Goal: Transaction & Acquisition: Purchase product/service

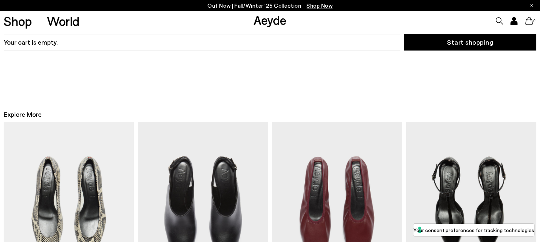
click at [516, 23] on icon at bounding box center [514, 23] width 6 height 3
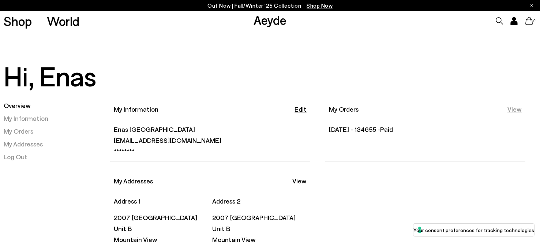
click at [519, 108] on link "View" at bounding box center [514, 109] width 14 height 9
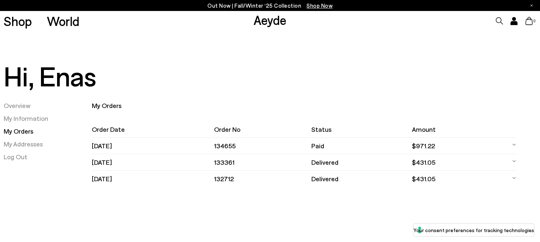
click at [239, 144] on td "134655" at bounding box center [263, 145] width 98 height 16
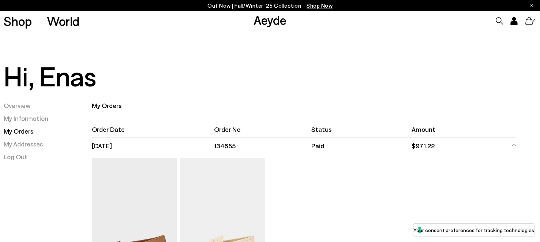
click at [500, 22] on icon at bounding box center [499, 20] width 7 height 7
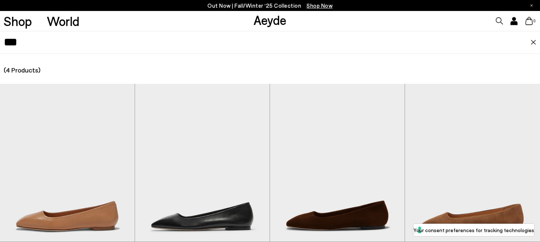
type input "***"
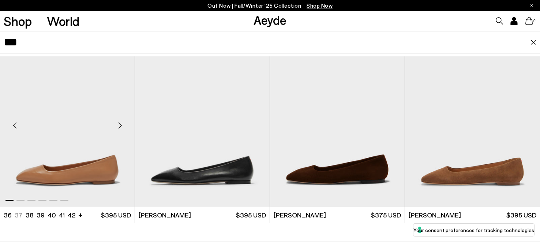
click at [99, 117] on img "1 / 6" at bounding box center [67, 122] width 135 height 169
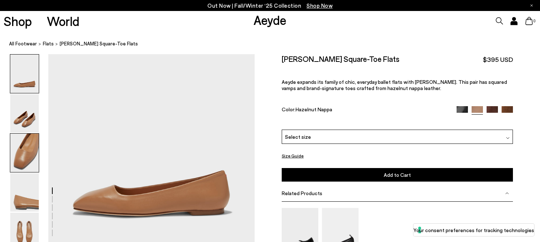
click at [26, 144] on img at bounding box center [24, 152] width 29 height 38
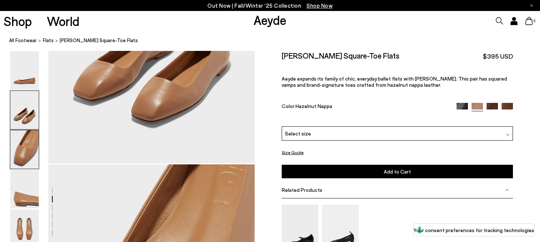
scroll to position [474, 0]
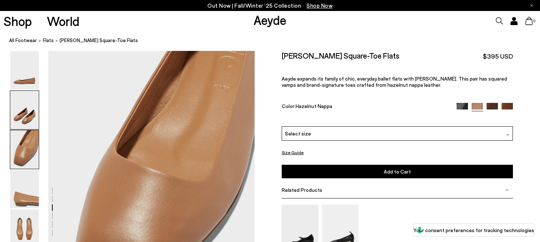
click at [21, 115] on img at bounding box center [24, 110] width 29 height 38
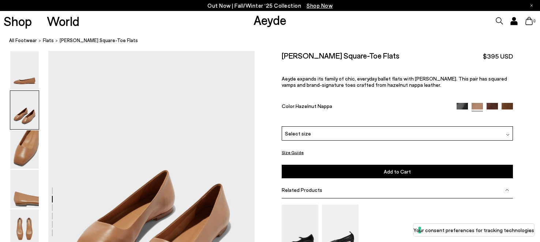
scroll to position [271, 0]
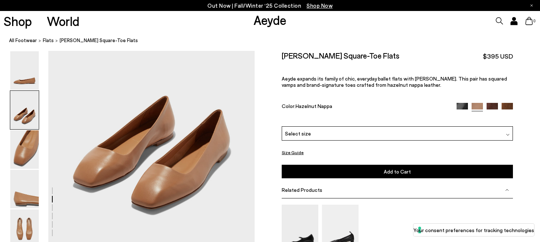
click at [459, 105] on img at bounding box center [461, 108] width 11 height 11
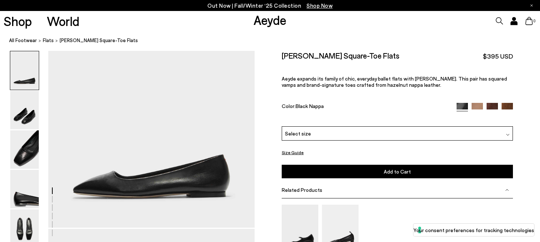
scroll to position [18, 0]
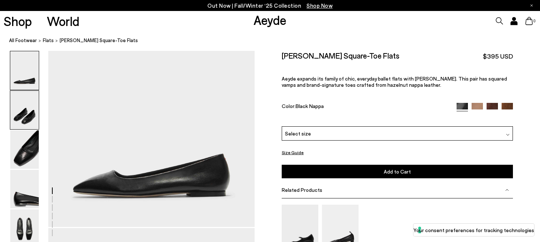
click at [25, 120] on img at bounding box center [24, 110] width 29 height 38
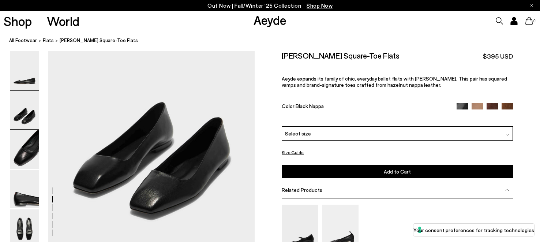
scroll to position [266, 0]
click at [338, 134] on div "Select size" at bounding box center [397, 133] width 231 height 14
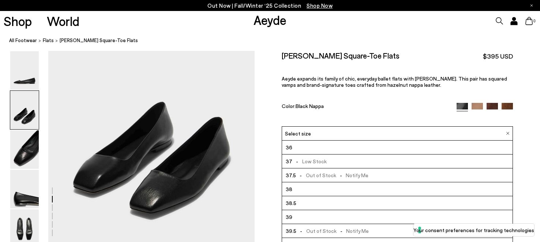
click at [342, 197] on li "38.5" at bounding box center [397, 203] width 230 height 14
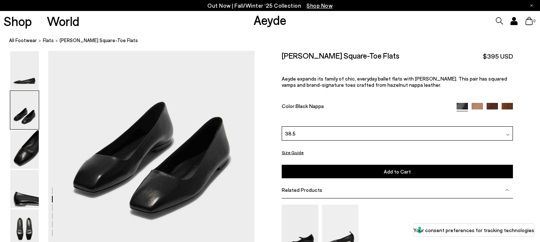
click at [378, 170] on button "Add to Cart Select a Size First" at bounding box center [397, 172] width 231 height 14
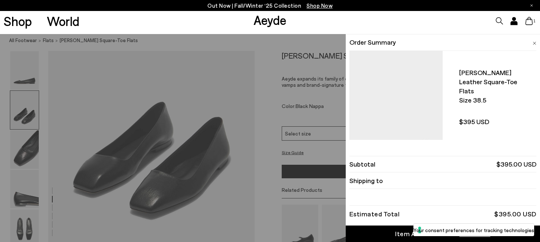
click at [304, 154] on div "Quick Add Color Size View Details Order Summary Ida leather square-toe flats Si…" at bounding box center [270, 138] width 540 height 208
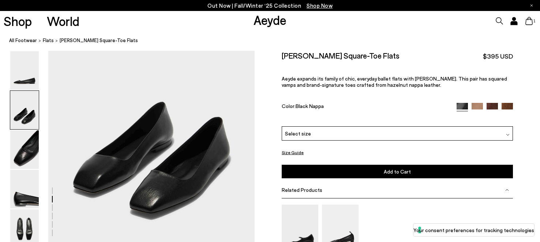
click at [491, 106] on img at bounding box center [491, 108] width 11 height 11
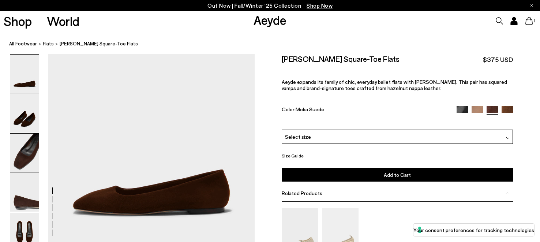
click at [16, 151] on img at bounding box center [24, 152] width 29 height 38
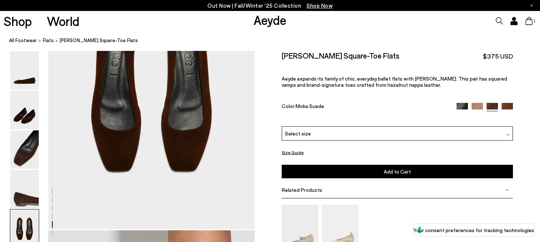
scroll to position [1119, 0]
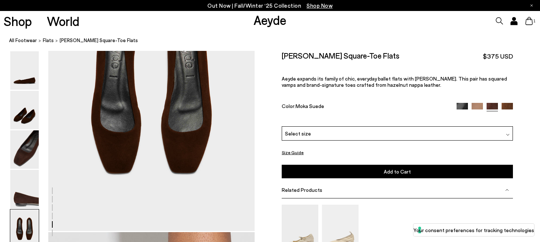
click at [508, 106] on img at bounding box center [506, 108] width 11 height 11
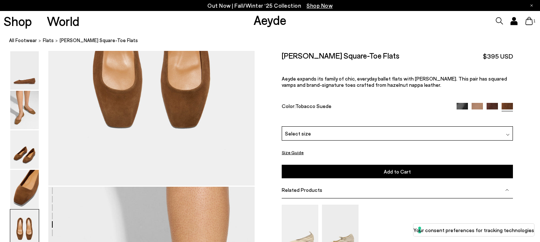
scroll to position [1164, 0]
click at [461, 103] on img at bounding box center [461, 108] width 11 height 11
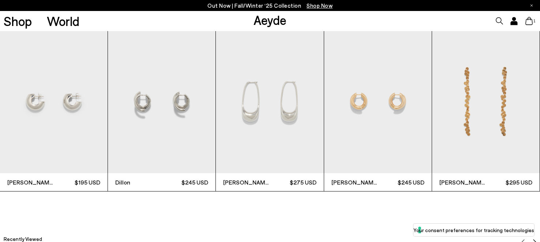
scroll to position [1869, 0]
click at [264, 125] on img "3 / 12" at bounding box center [270, 100] width 108 height 143
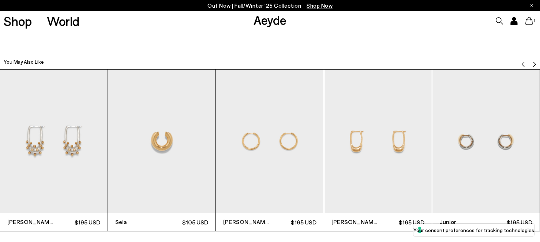
scroll to position [1060, 0]
click at [60, 154] on img "1 / 12" at bounding box center [54, 140] width 108 height 143
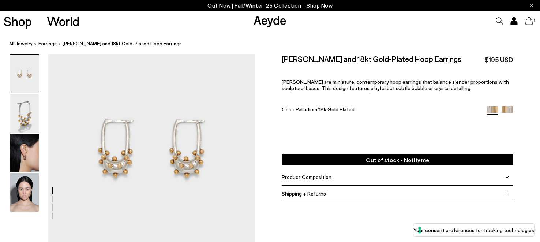
click at [509, 111] on img at bounding box center [506, 111] width 11 height 11
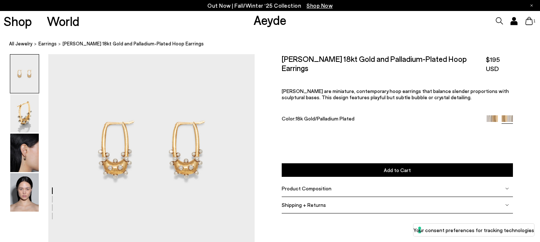
click at [502, 23] on icon at bounding box center [499, 20] width 7 height 7
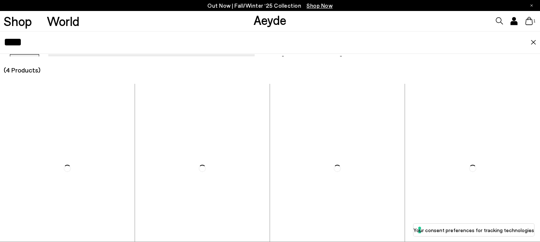
type input "****"
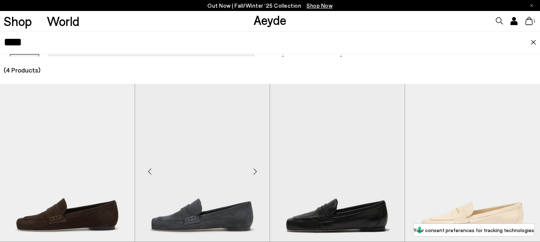
click at [245, 160] on div "Next slide" at bounding box center [255, 171] width 22 height 22
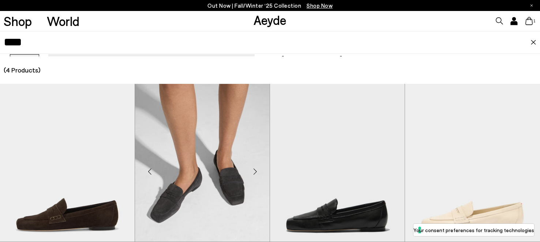
click at [197, 187] on img "2 / 6" at bounding box center [202, 168] width 135 height 169
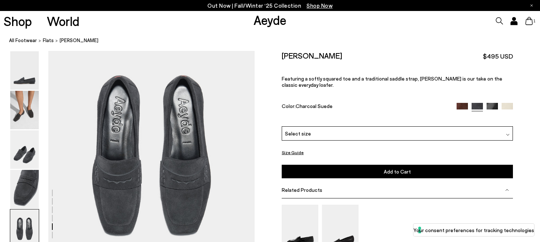
scroll to position [1141, 0]
click at [352, 126] on div "Select size" at bounding box center [397, 133] width 231 height 14
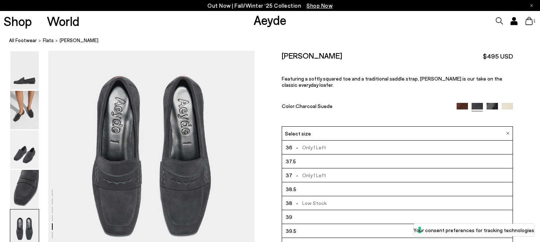
click at [323, 182] on li "38.5" at bounding box center [397, 189] width 230 height 14
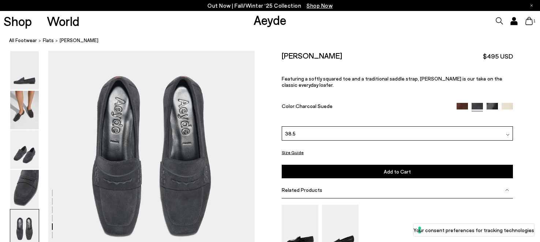
click at [404, 168] on span "Add to Cart" at bounding box center [397, 171] width 27 height 6
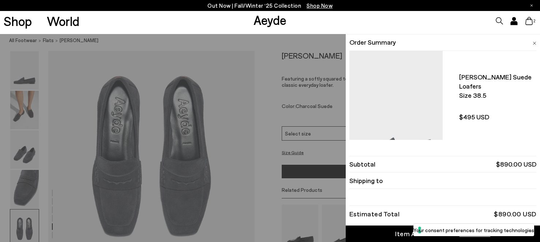
click at [323, 138] on div "Quick Add Color Size View Details Order Summary Lana suede loafers Size 38.5 - …" at bounding box center [270, 138] width 540 height 208
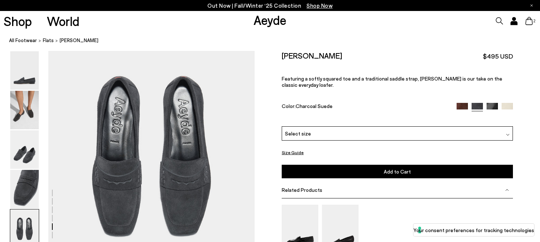
click at [460, 103] on img at bounding box center [461, 108] width 11 height 11
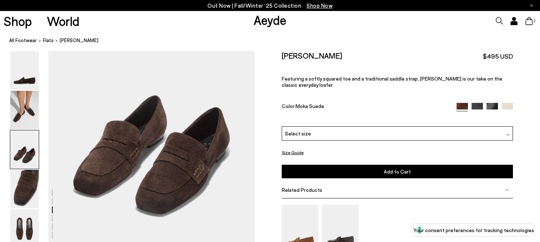
scroll to position [631, 0]
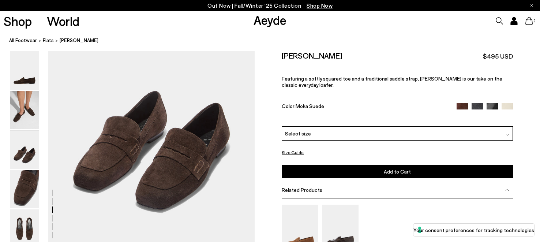
click at [478, 103] on img at bounding box center [476, 108] width 11 height 11
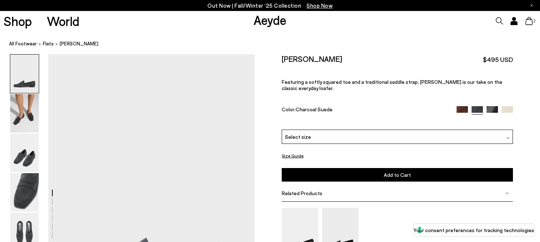
click at [492, 106] on img at bounding box center [491, 111] width 11 height 11
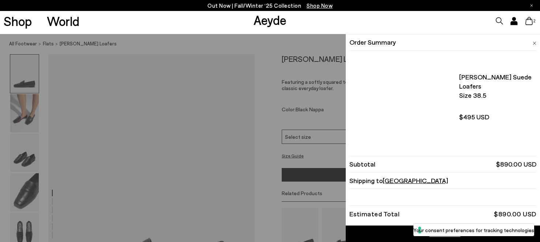
click at [532, 22] on span "2" at bounding box center [534, 21] width 4 height 4
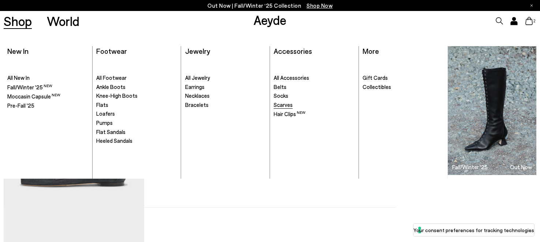
click at [287, 108] on span "Scarves" at bounding box center [283, 104] width 19 height 7
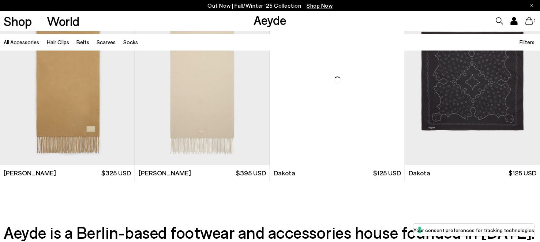
scroll to position [241, 0]
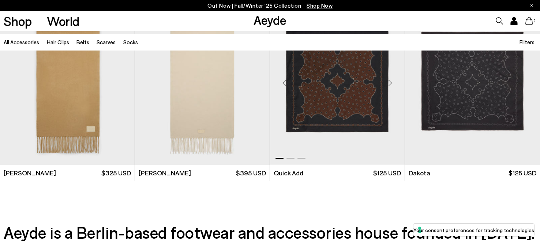
click at [390, 82] on div "Next slide" at bounding box center [390, 83] width 22 height 22
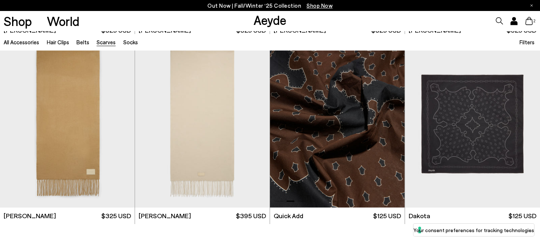
scroll to position [189, 0]
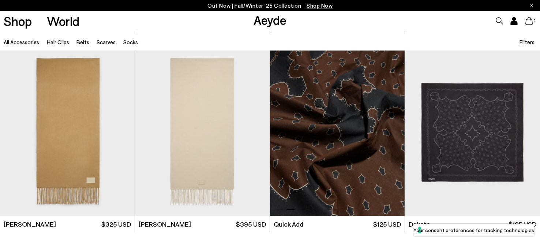
click at [397, 118] on img "2 / 3" at bounding box center [337, 131] width 135 height 169
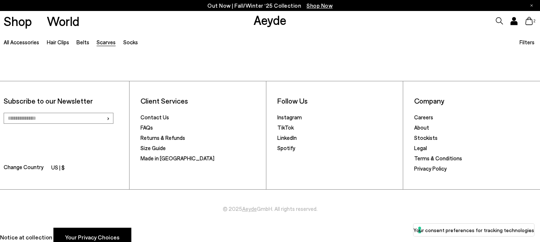
scroll to position [450, 0]
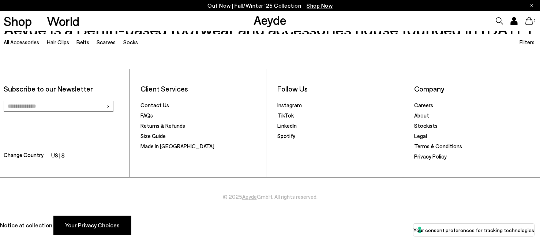
click at [56, 44] on link "Hair Clips" at bounding box center [58, 42] width 22 height 7
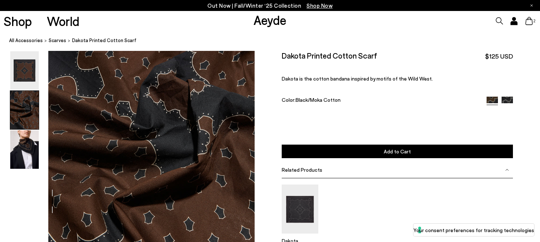
scroll to position [315, 0]
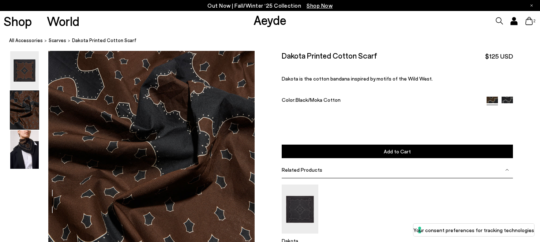
click at [508, 100] on img at bounding box center [506, 102] width 11 height 11
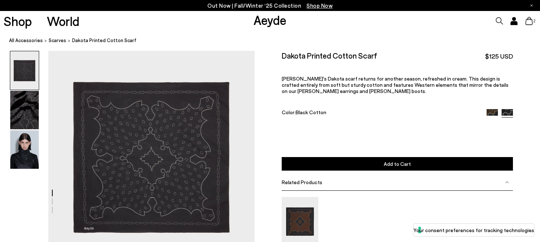
scroll to position [41, 0]
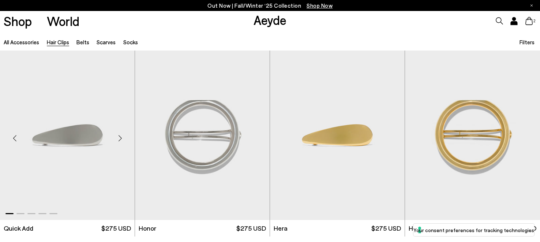
click at [118, 136] on div "Next slide" at bounding box center [120, 138] width 22 height 22
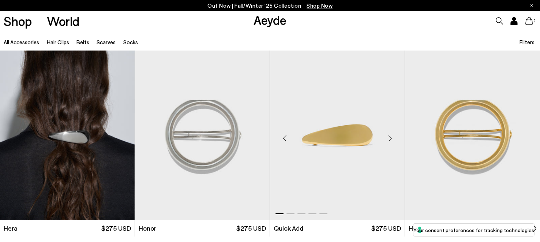
click at [390, 137] on div "Next slide" at bounding box center [390, 138] width 22 height 22
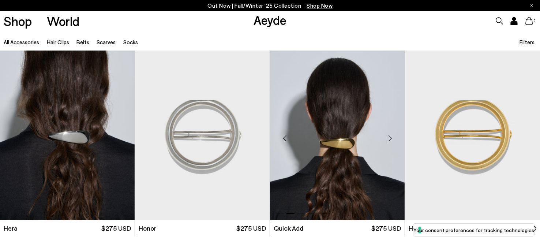
click at [390, 137] on div "Next slide" at bounding box center [390, 138] width 22 height 22
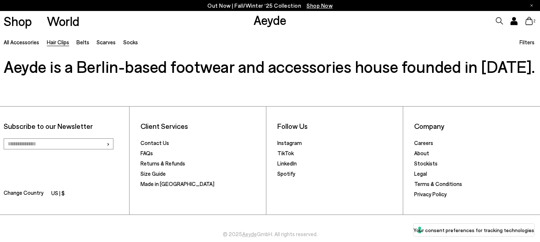
scroll to position [221, 0]
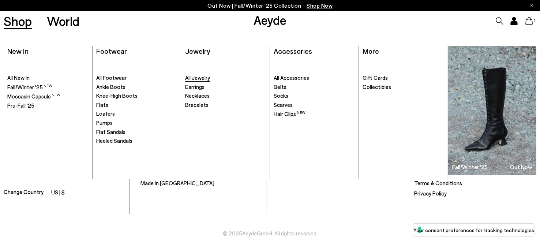
click at [203, 81] on span "All Jewelry" at bounding box center [197, 77] width 25 height 7
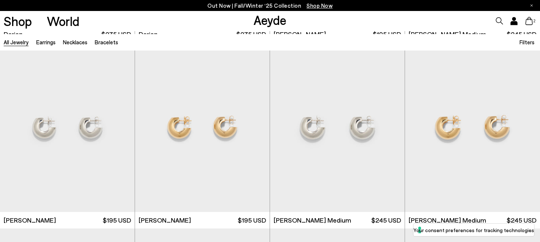
scroll to position [387, 0]
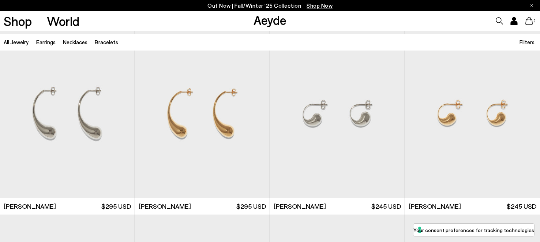
scroll to position [580, 0]
click at [527, 116] on div "Next slide" at bounding box center [525, 115] width 22 height 22
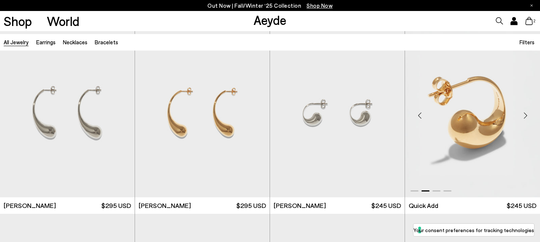
click at [527, 116] on div "Next slide" at bounding box center [525, 115] width 22 height 22
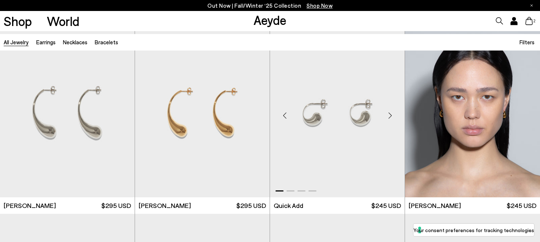
scroll to position [579, 0]
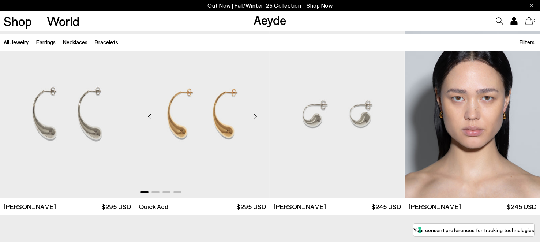
click at [255, 116] on div "Next slide" at bounding box center [255, 116] width 22 height 22
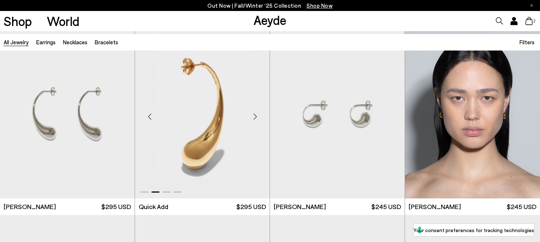
click at [255, 116] on div "Next slide" at bounding box center [255, 116] width 22 height 22
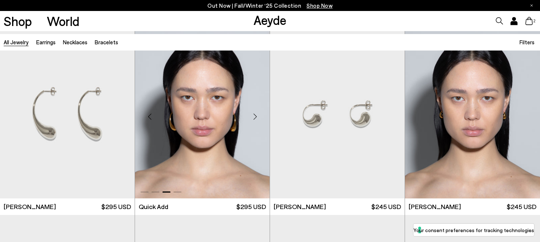
click at [255, 116] on div "Next slide" at bounding box center [255, 116] width 22 height 22
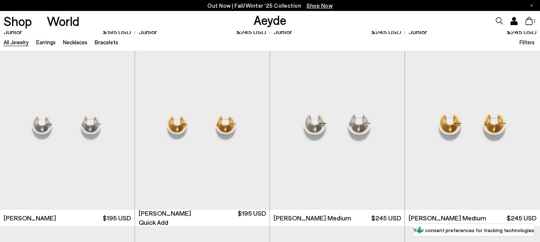
scroll to position [1124, 0]
click at [255, 127] on div "Next slide" at bounding box center [255, 127] width 22 height 22
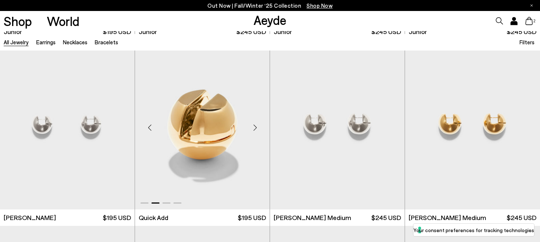
click at [255, 127] on div "Next slide" at bounding box center [255, 127] width 22 height 22
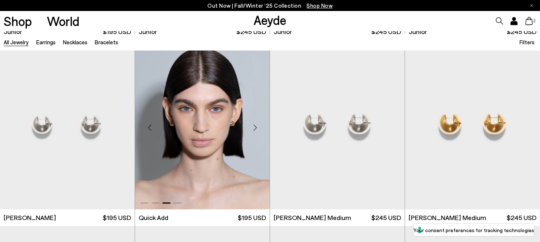
click at [255, 127] on div "Next slide" at bounding box center [255, 127] width 22 height 22
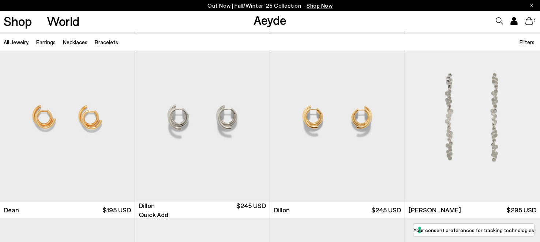
scroll to position [1504, 0]
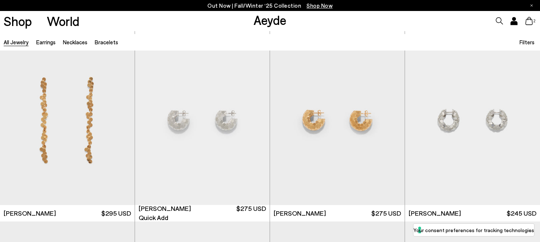
scroll to position [1687, 0]
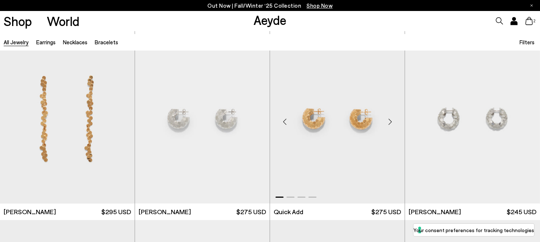
click at [391, 121] on div "Next slide" at bounding box center [390, 121] width 22 height 22
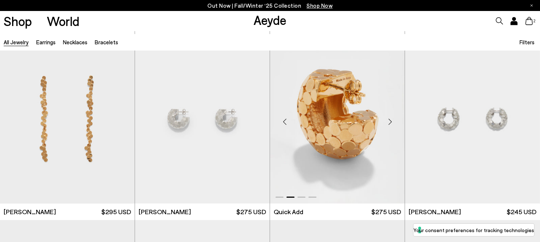
click at [391, 121] on div "Next slide" at bounding box center [390, 121] width 22 height 22
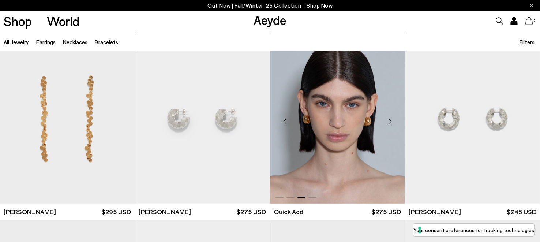
click at [391, 121] on div "Next slide" at bounding box center [390, 121] width 22 height 22
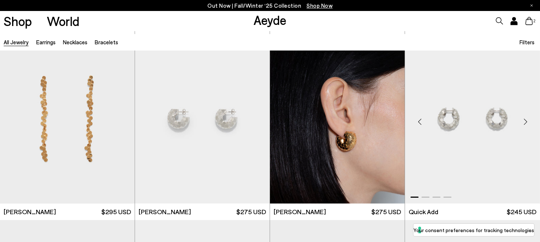
click at [525, 120] on div "Next slide" at bounding box center [525, 121] width 22 height 22
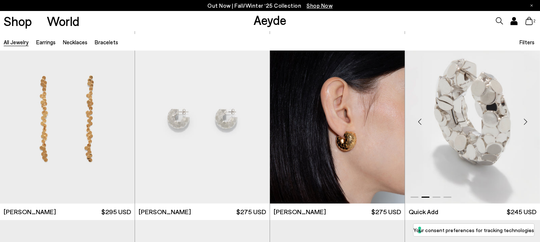
click at [525, 120] on div "Next slide" at bounding box center [525, 121] width 22 height 22
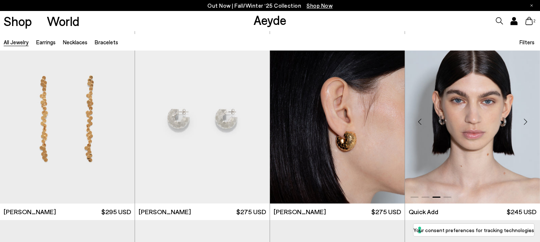
click at [525, 120] on div "Next slide" at bounding box center [525, 121] width 22 height 22
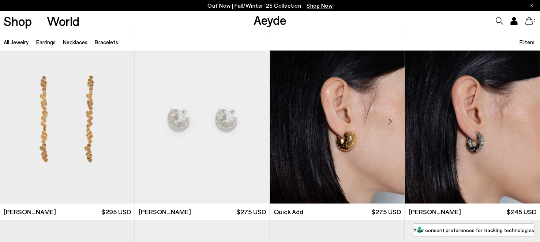
click at [389, 121] on div "Next slide" at bounding box center [390, 121] width 22 height 22
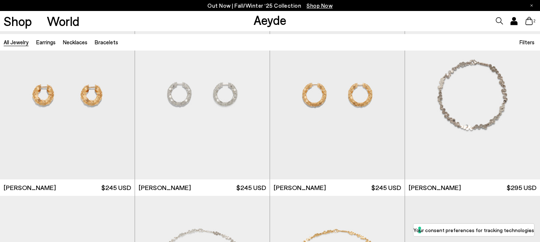
scroll to position [1902, 0]
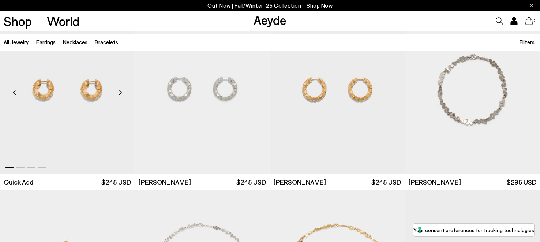
click at [121, 91] on div "Next slide" at bounding box center [120, 92] width 22 height 22
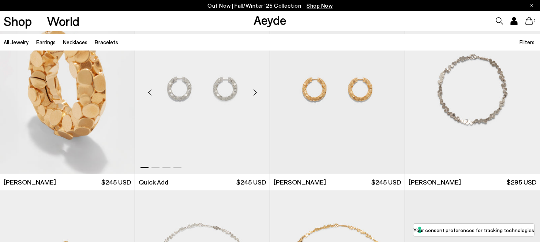
click at [255, 90] on div "Next slide" at bounding box center [255, 92] width 22 height 22
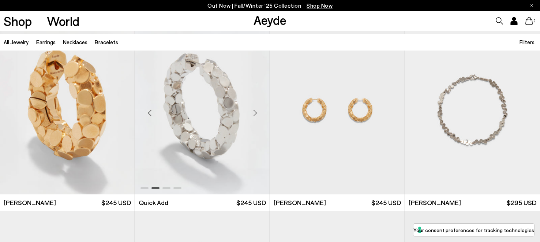
scroll to position [1879, 0]
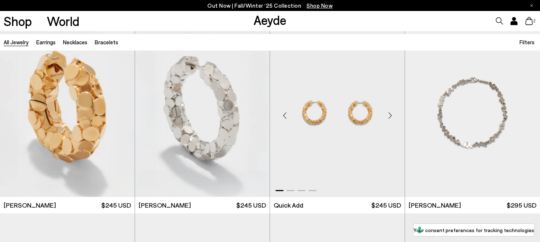
click at [390, 114] on div "Next slide" at bounding box center [390, 115] width 22 height 22
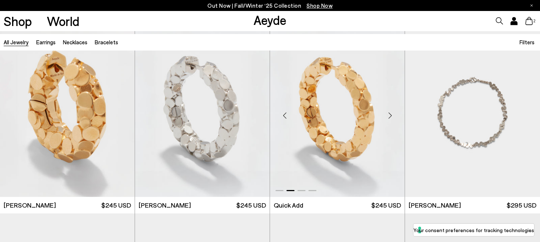
click at [390, 114] on div "Next slide" at bounding box center [390, 115] width 22 height 22
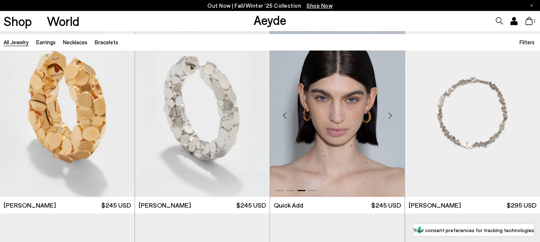
click at [390, 114] on div "Next slide" at bounding box center [390, 115] width 22 height 22
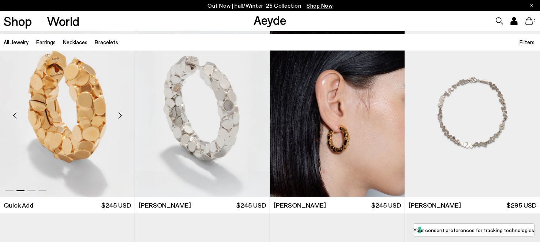
click at [121, 114] on div "Next slide" at bounding box center [120, 115] width 22 height 22
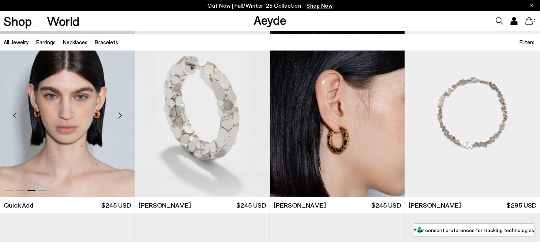
click at [24, 205] on li "Quick Add" at bounding box center [19, 204] width 30 height 9
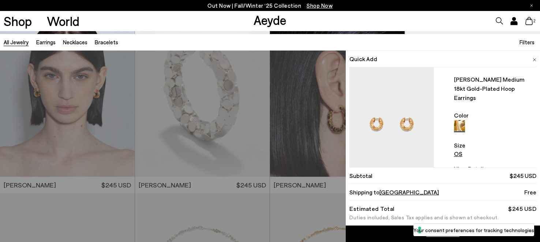
scroll to position [1898, 0]
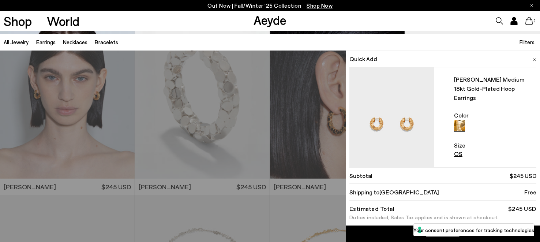
click at [325, 25] on div "Shop World Aeyde 2" at bounding box center [270, 21] width 540 height 20
click at [532, 60] on img at bounding box center [534, 59] width 4 height 3
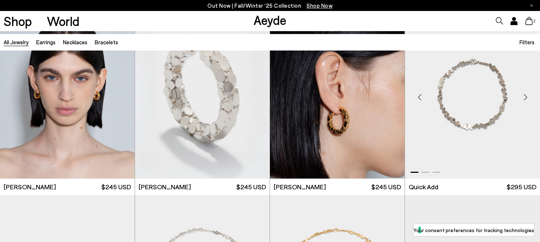
click at [526, 97] on div "Next slide" at bounding box center [525, 97] width 22 height 22
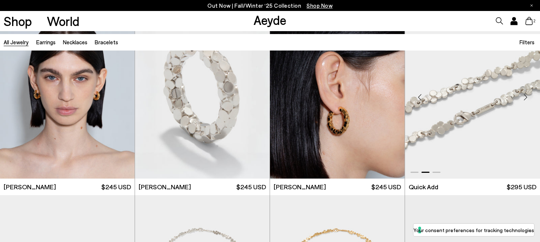
click at [526, 97] on div "Next slide" at bounding box center [525, 97] width 22 height 22
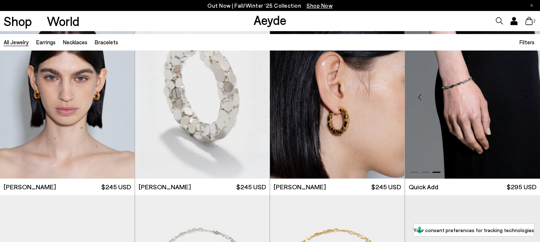
click at [526, 97] on div "Next slide" at bounding box center [525, 97] width 22 height 22
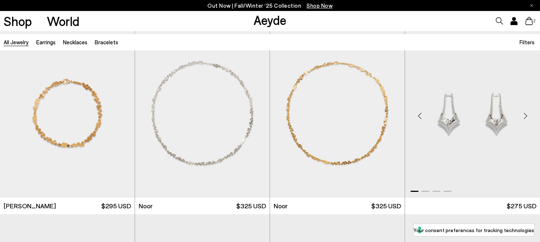
scroll to position [2065, 0]
click at [391, 114] on div "Next slide" at bounding box center [390, 116] width 22 height 22
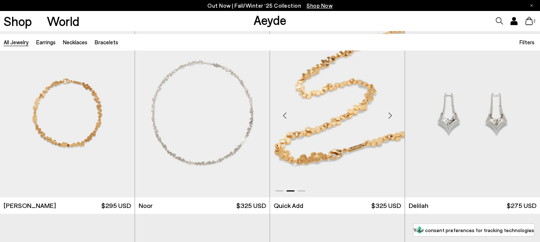
click at [391, 114] on div "Next slide" at bounding box center [390, 116] width 22 height 22
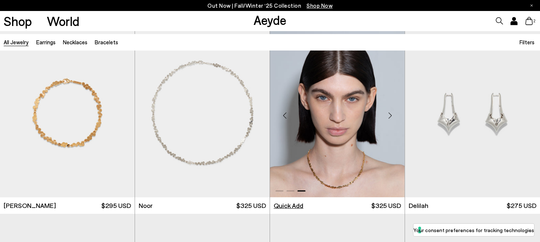
click at [296, 207] on li "Quick Add" at bounding box center [289, 205] width 30 height 9
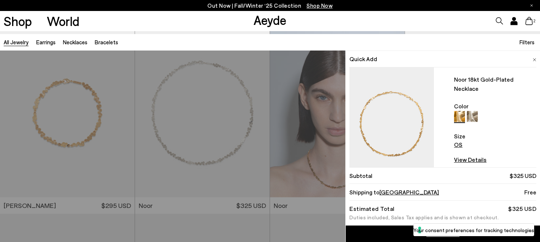
click at [532, 58] on img at bounding box center [534, 59] width 4 height 3
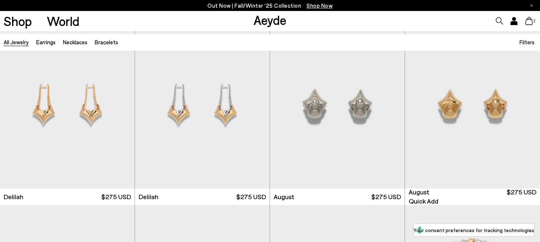
scroll to position [2260, 0]
click at [527, 106] on div "Next slide" at bounding box center [525, 106] width 22 height 22
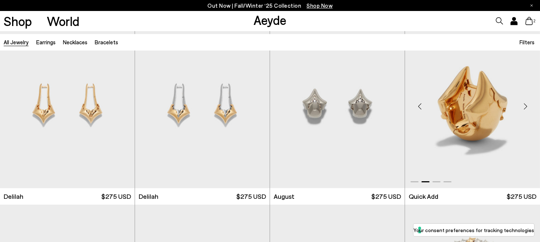
click at [527, 106] on div "Next slide" at bounding box center [525, 106] width 22 height 22
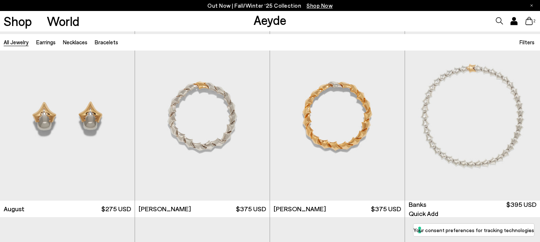
scroll to position [2455, 0]
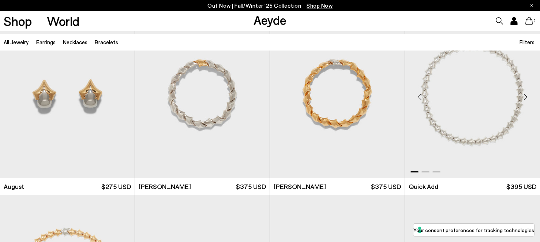
click at [524, 97] on div "Next slide" at bounding box center [525, 97] width 22 height 22
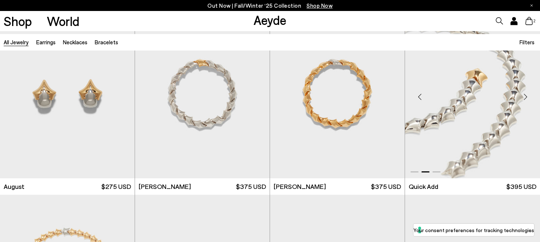
click at [524, 97] on div "Next slide" at bounding box center [525, 97] width 22 height 22
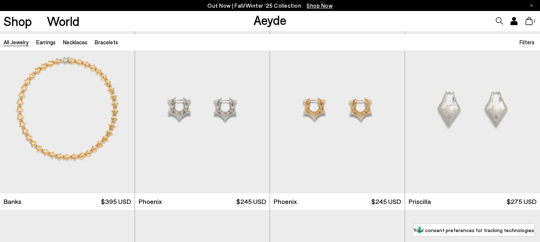
scroll to position [2626, 0]
click at [391, 109] on div "Next slide" at bounding box center [390, 112] width 22 height 22
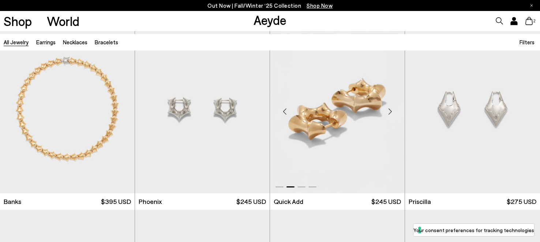
click at [391, 109] on div "Next slide" at bounding box center [390, 112] width 22 height 22
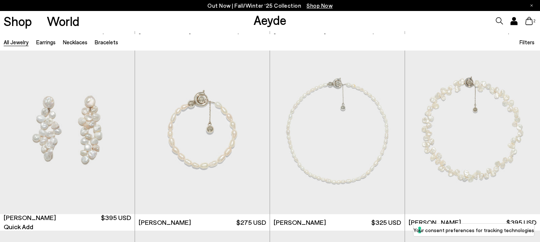
scroll to position [2983, 0]
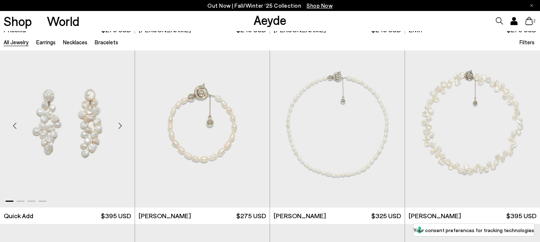
click at [120, 125] on div "Next slide" at bounding box center [120, 125] width 22 height 22
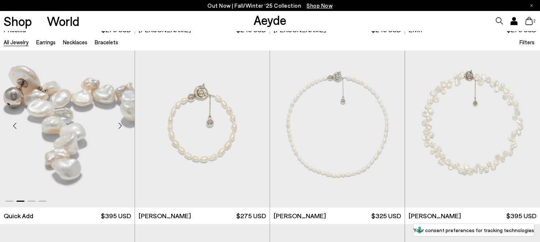
click at [120, 125] on div "Next slide" at bounding box center [120, 125] width 22 height 22
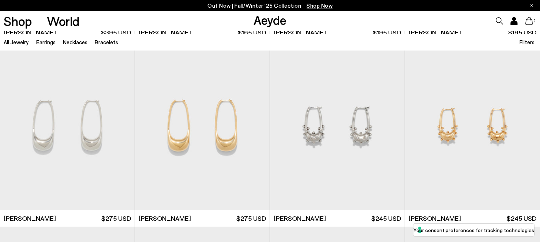
scroll to position [3353, 0]
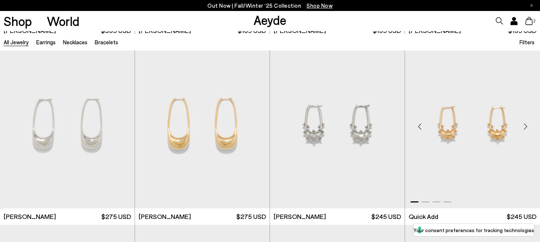
click at [525, 125] on div "Next slide" at bounding box center [525, 127] width 22 height 22
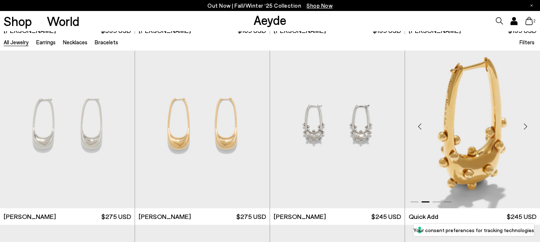
click at [525, 125] on div "Next slide" at bounding box center [525, 127] width 22 height 22
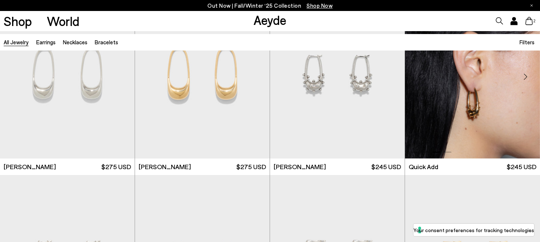
scroll to position [3404, 0]
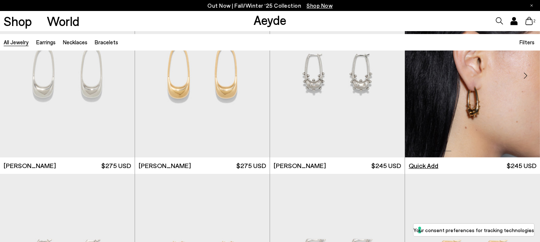
click at [428, 165] on li "Quick Add" at bounding box center [423, 165] width 30 height 9
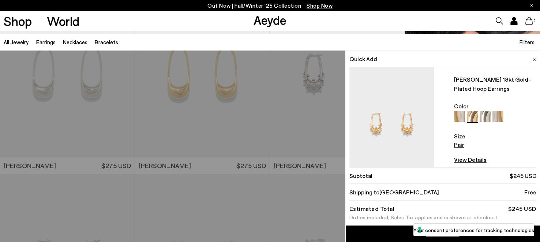
click at [532, 59] on img at bounding box center [534, 59] width 4 height 3
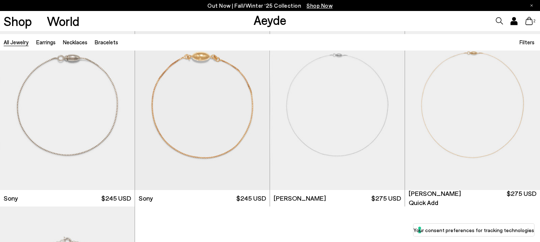
scroll to position [4115, 0]
click at [254, 108] on div "Next slide" at bounding box center [255, 108] width 22 height 22
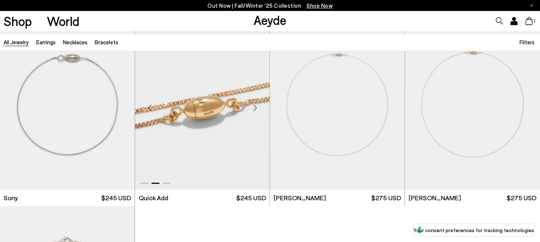
click at [254, 108] on div "Next slide" at bounding box center [255, 108] width 22 height 22
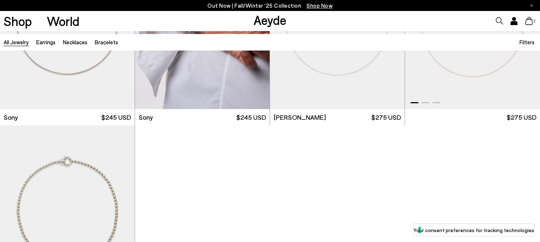
scroll to position [4170, 0]
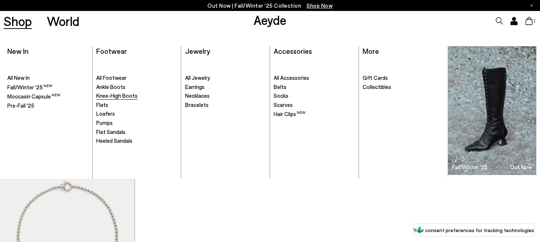
click at [123, 99] on span "Knee-High Boots" at bounding box center [116, 95] width 41 height 7
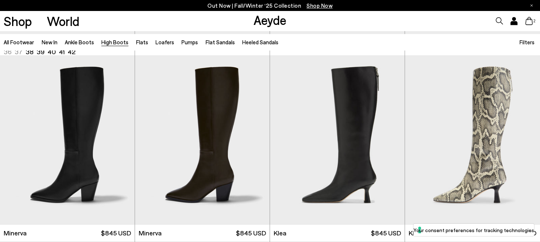
scroll to position [395, 0]
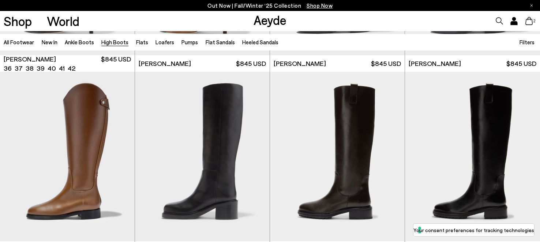
scroll to position [1491, 0]
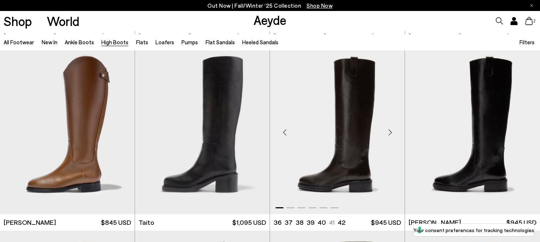
click at [390, 132] on div "Next slide" at bounding box center [390, 132] width 22 height 22
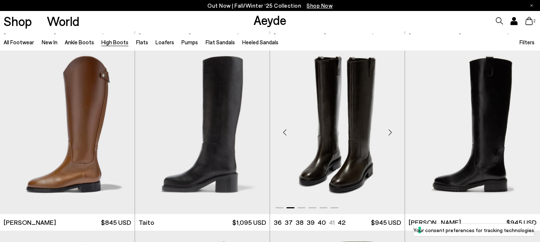
click at [390, 132] on div "Next slide" at bounding box center [390, 132] width 22 height 22
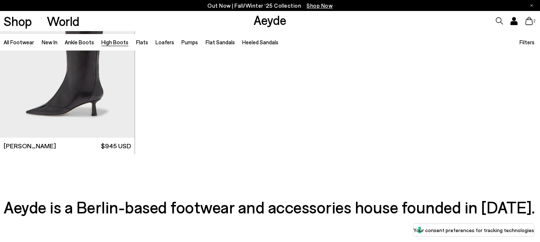
scroll to position [1940, 0]
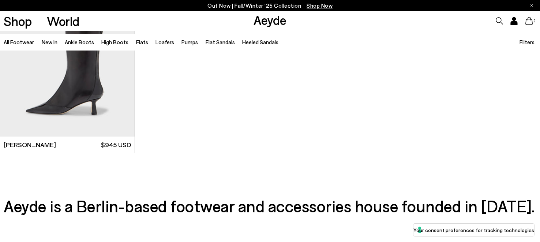
click at [532, 22] on span "2" at bounding box center [534, 21] width 4 height 4
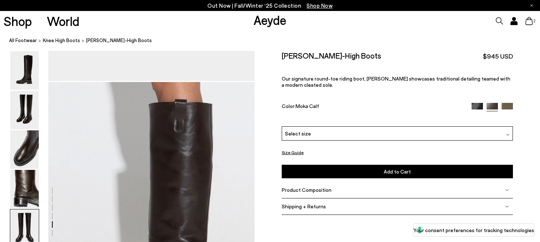
scroll to position [1271, 0]
click at [331, 135] on div "Select size" at bounding box center [397, 133] width 231 height 14
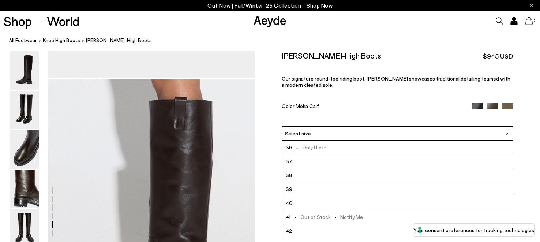
click at [329, 191] on li "39" at bounding box center [397, 189] width 230 height 14
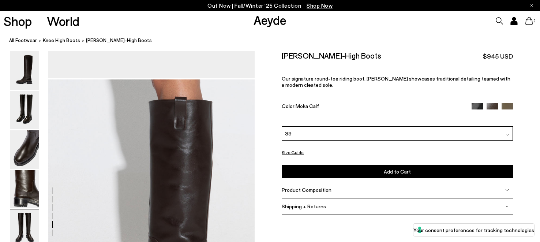
click at [474, 108] on img at bounding box center [476, 108] width 11 height 11
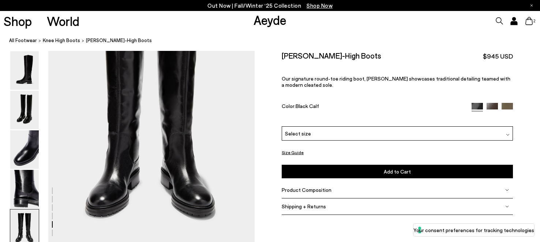
scroll to position [1092, 0]
click at [433, 132] on div "Select size" at bounding box center [397, 133] width 231 height 14
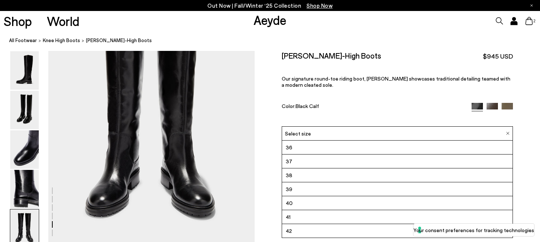
click at [424, 112] on div "Henry Knee-High Boots $945 USD Our signature round-toe riding boot, Henry showc…" at bounding box center [397, 88] width 231 height 75
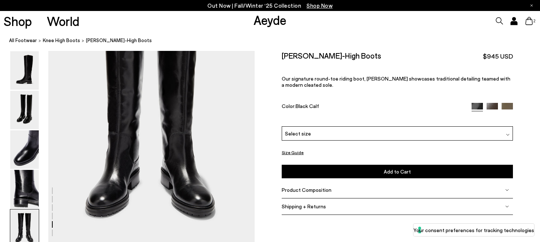
click at [509, 106] on img at bounding box center [506, 108] width 11 height 11
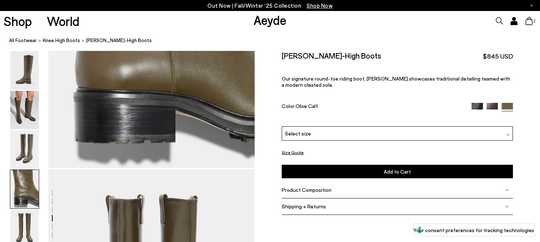
scroll to position [990, 0]
click at [488, 108] on img at bounding box center [491, 108] width 11 height 11
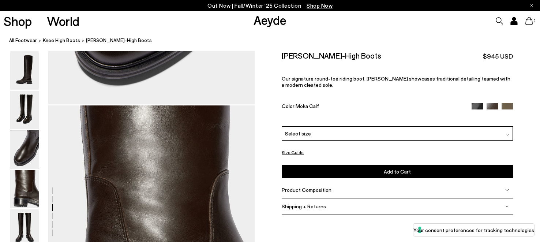
scroll to position [697, 0]
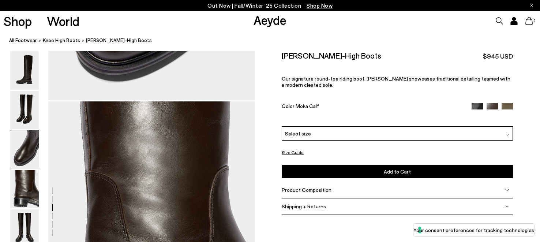
click at [292, 153] on button "Size Guide" at bounding box center [293, 152] width 22 height 9
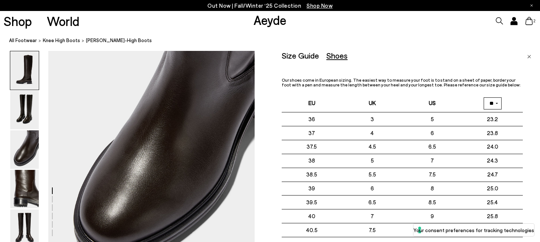
scroll to position [0, 0]
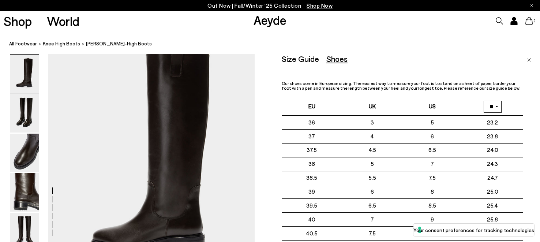
click at [489, 110] on select "** **" at bounding box center [492, 107] width 18 height 12
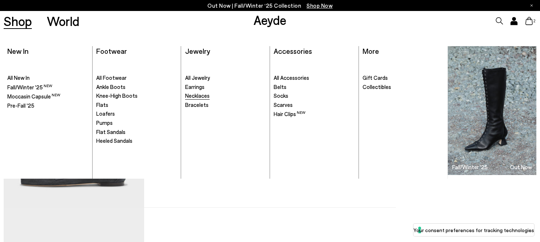
click at [199, 99] on span "Necklaces" at bounding box center [197, 95] width 25 height 7
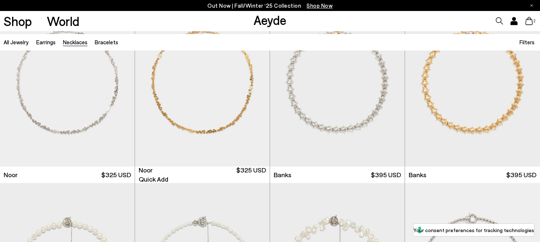
scroll to position [54, 0]
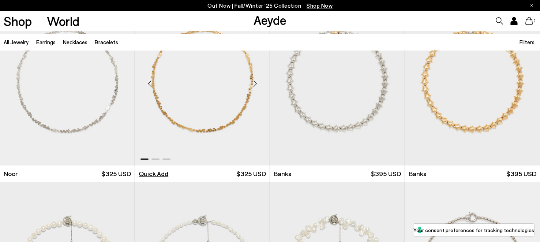
click at [158, 173] on li "Quick Add" at bounding box center [154, 173] width 30 height 9
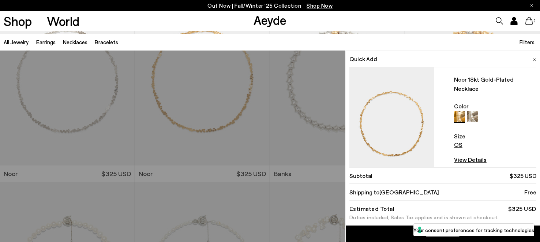
scroll to position [16, 0]
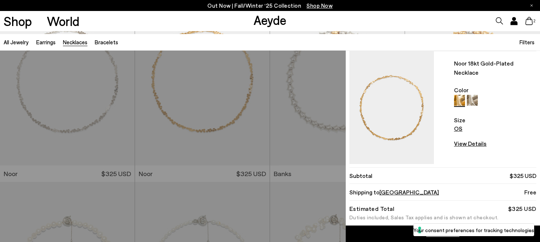
click at [377, 229] on link "Add to Cart" at bounding box center [443, 233] width 194 height 16
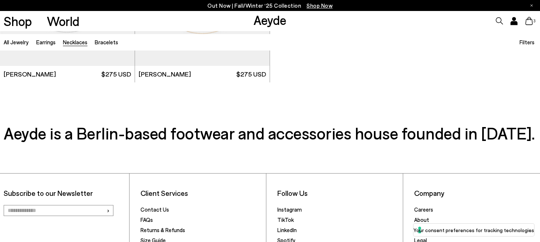
scroll to position [0, 0]
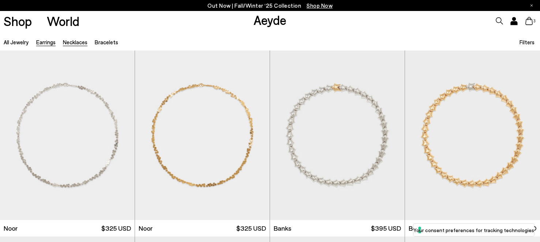
click at [49, 41] on link "Earrings" at bounding box center [45, 42] width 19 height 7
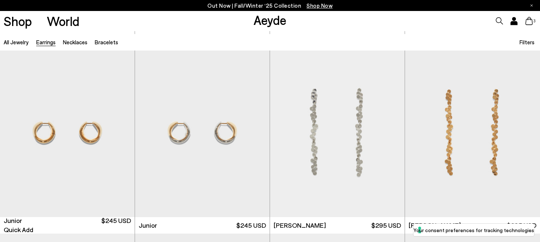
scroll to position [379, 0]
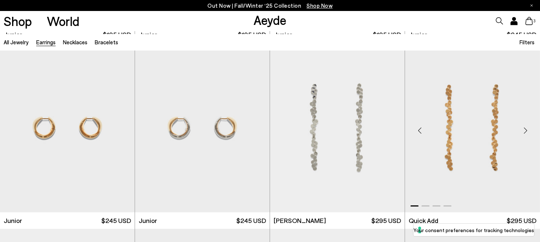
click at [525, 128] on div "Next slide" at bounding box center [525, 131] width 22 height 22
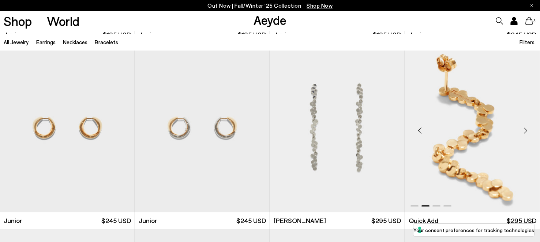
click at [525, 128] on div "Next slide" at bounding box center [525, 131] width 22 height 22
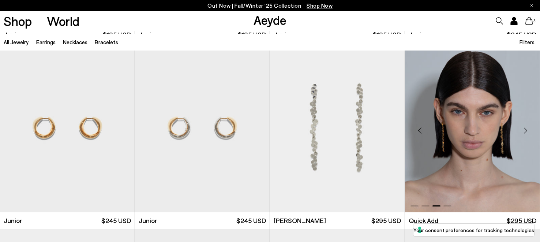
click at [525, 128] on div "Next slide" at bounding box center [525, 131] width 22 height 22
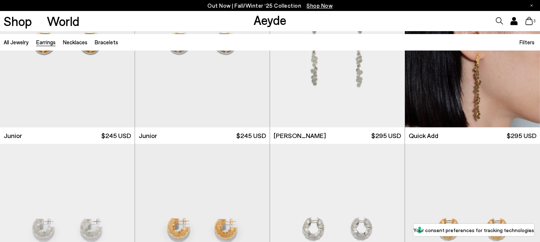
scroll to position [468, 0]
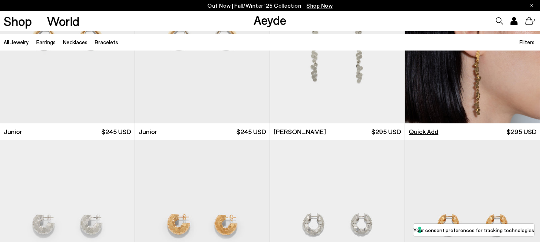
click at [417, 131] on li "Quick Add" at bounding box center [423, 131] width 30 height 9
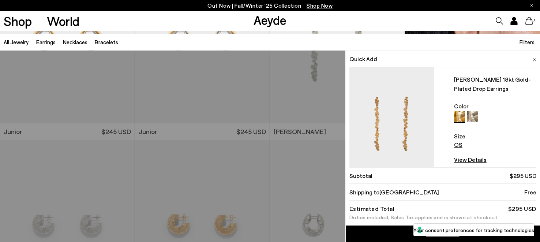
click at [375, 231] on link "Add to Cart" at bounding box center [443, 233] width 194 height 16
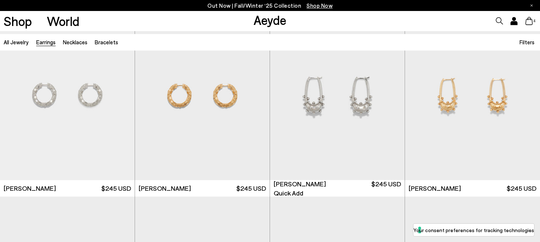
scroll to position [783, 0]
click at [256, 98] on div "Next slide" at bounding box center [255, 98] width 22 height 22
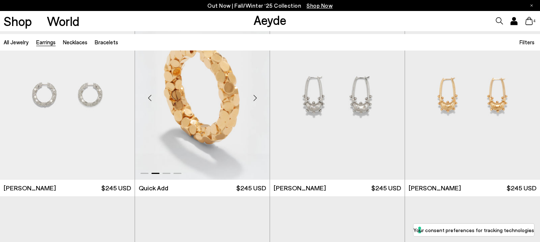
click at [256, 98] on div "Next slide" at bounding box center [255, 98] width 22 height 22
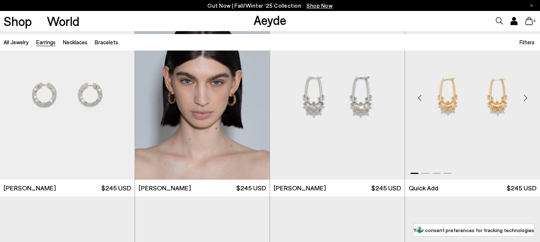
click at [524, 98] on div "Next slide" at bounding box center [525, 98] width 22 height 22
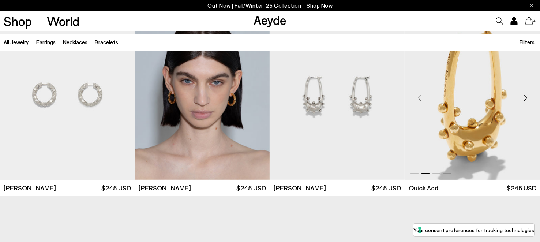
click at [524, 98] on div "Next slide" at bounding box center [525, 98] width 22 height 22
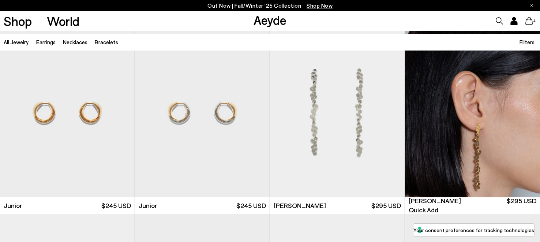
scroll to position [394, 0]
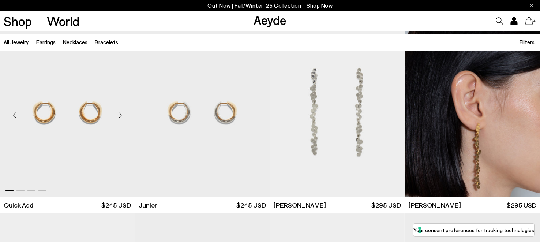
click at [119, 114] on div "Next slide" at bounding box center [120, 115] width 22 height 22
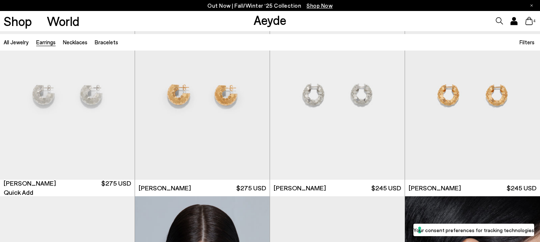
scroll to position [603, 0]
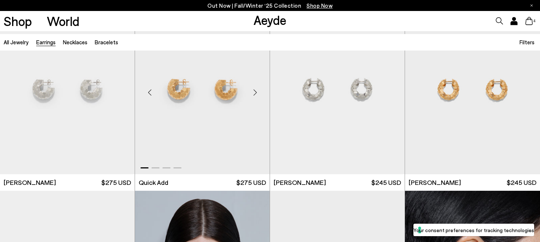
click at [254, 92] on div "Next slide" at bounding box center [255, 92] width 22 height 22
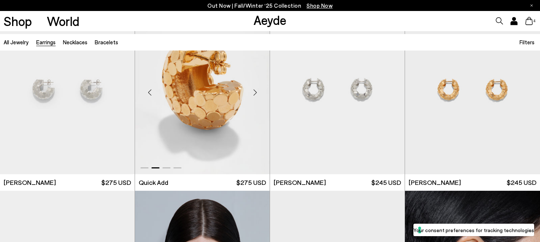
click at [254, 92] on div "Next slide" at bounding box center [255, 92] width 22 height 22
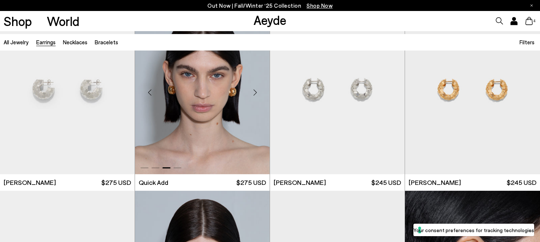
scroll to position [598, 0]
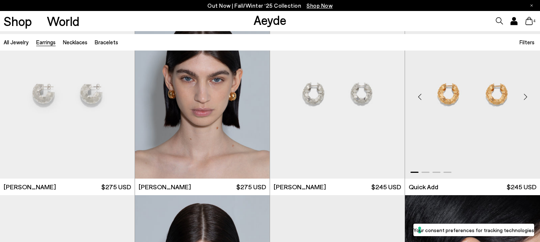
click at [526, 97] on div "Next slide" at bounding box center [525, 97] width 22 height 22
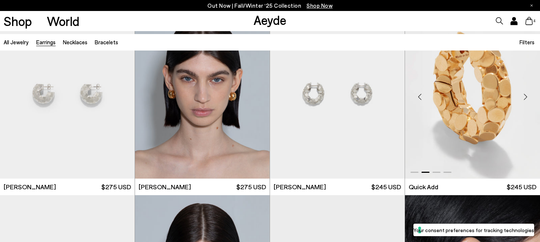
click at [526, 97] on div "Next slide" at bounding box center [525, 97] width 22 height 22
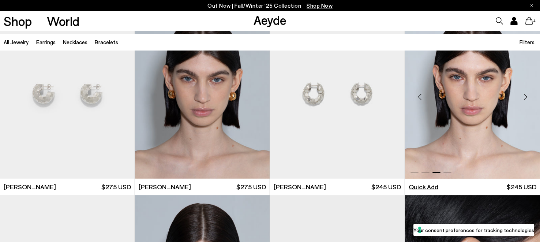
click at [425, 186] on li "Quick Add" at bounding box center [423, 186] width 30 height 9
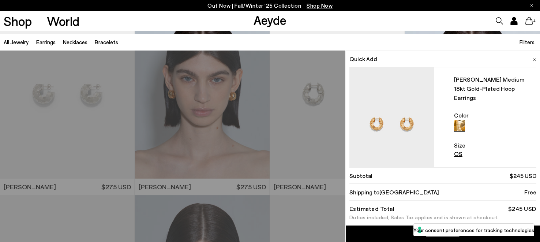
click at [379, 232] on link "Add to Cart" at bounding box center [443, 233] width 194 height 16
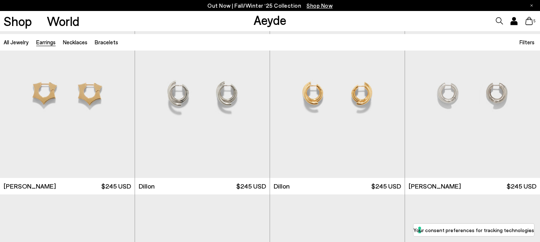
scroll to position [1900, 0]
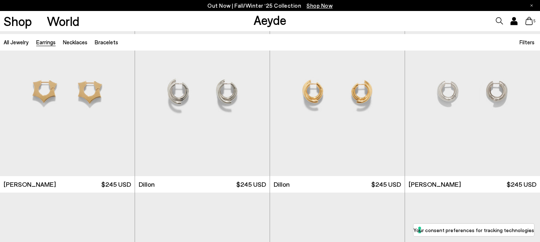
click at [530, 23] on icon at bounding box center [528, 21] width 7 height 8
